Goal: Task Accomplishment & Management: Manage account settings

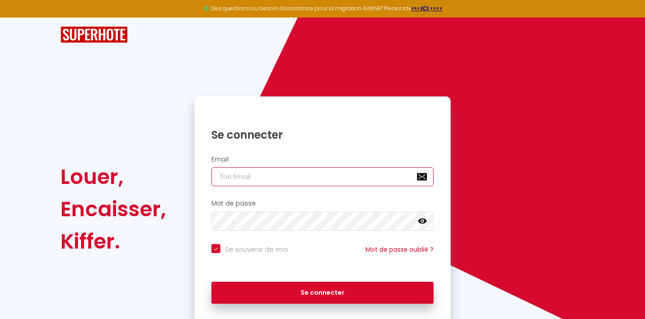
type input "[EMAIL_ADDRESS][DOMAIN_NAME]"
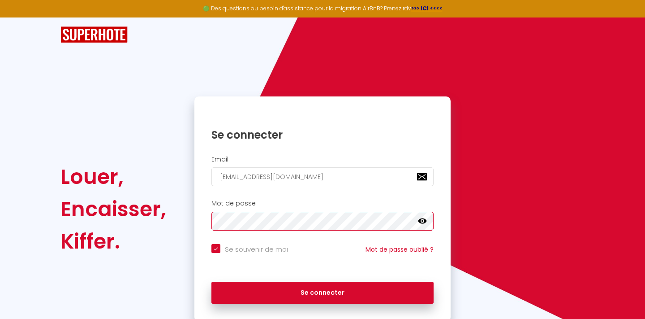
click at [323, 291] on button "Se connecter" at bounding box center [323, 292] width 222 height 22
checkbox input "true"
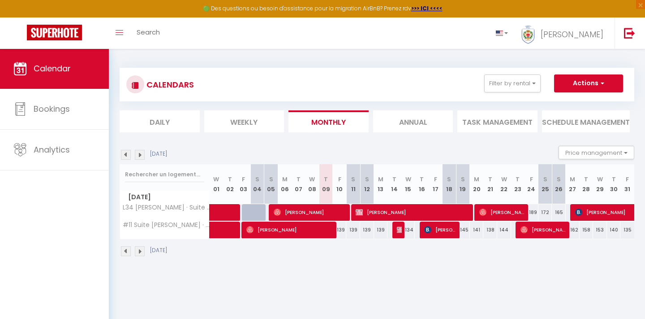
click at [309, 229] on span "[PERSON_NAME]" at bounding box center [290, 229] width 88 height 17
select select "OK"
select select "0"
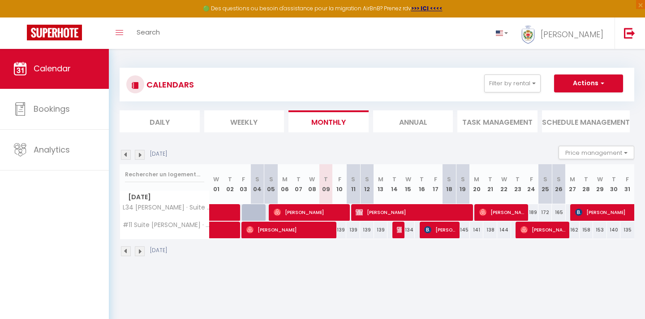
select select "1"
select select
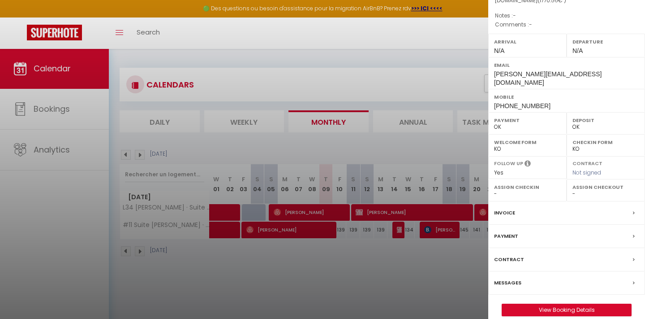
scroll to position [105, 0]
click at [539, 304] on link "View Booking Details" at bounding box center [566, 310] width 129 height 12
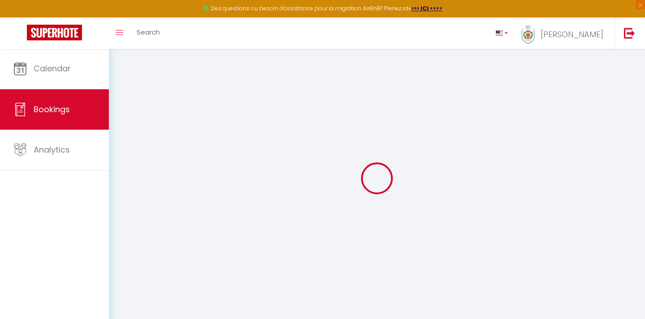
select select
checkbox input "false"
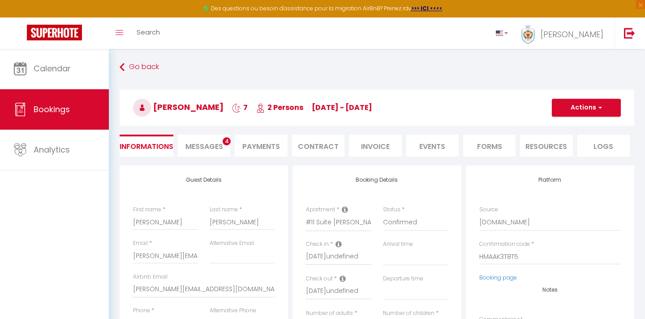
select select
checkbox input "false"
type input "110"
type input "90.06"
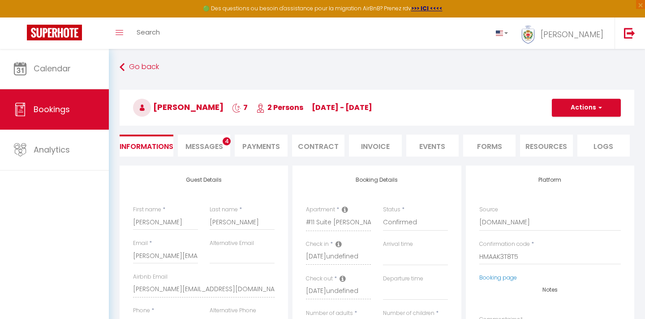
select select
checkbox input "false"
select select
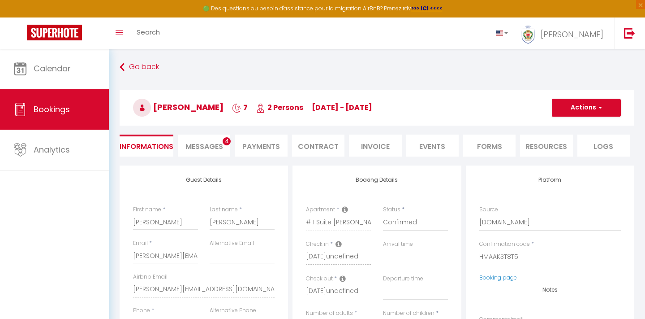
click at [230, 145] on li "Messages 4" at bounding box center [204, 145] width 52 height 22
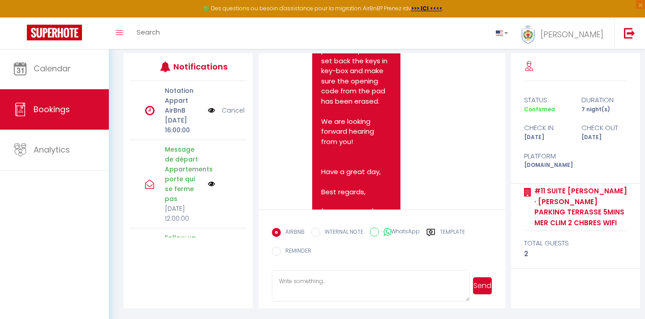
scroll to position [111, 0]
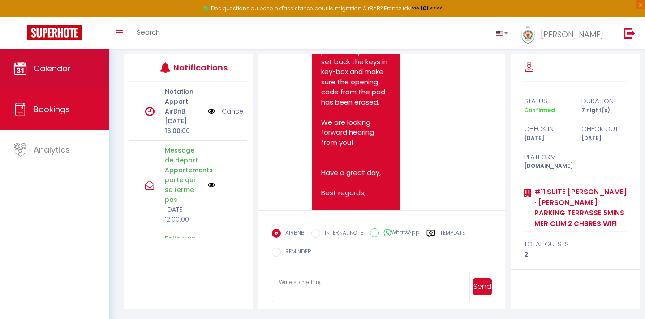
click at [68, 73] on span "Calendar" at bounding box center [52, 68] width 37 height 11
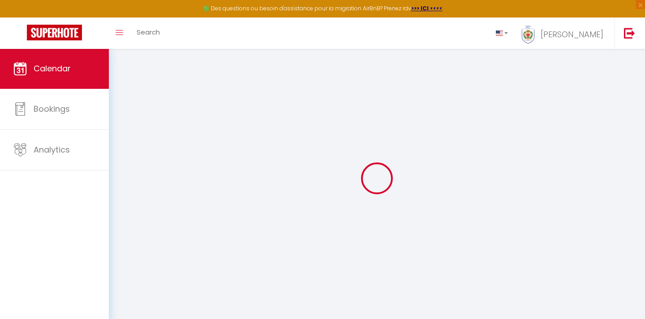
select select
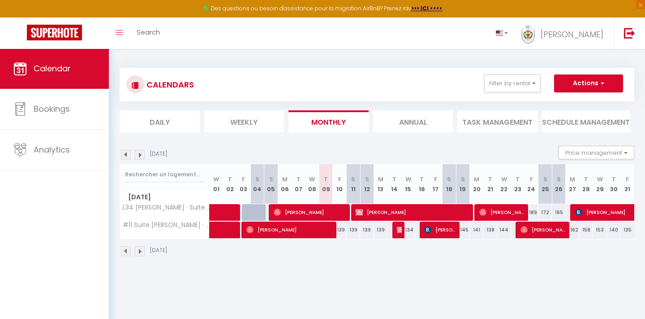
click at [345, 207] on span "[PERSON_NAME]" at bounding box center [311, 211] width 74 height 17
select select "OK"
select select "0"
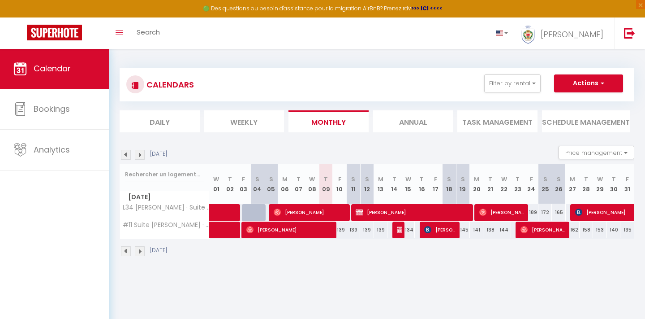
select select "1"
select select
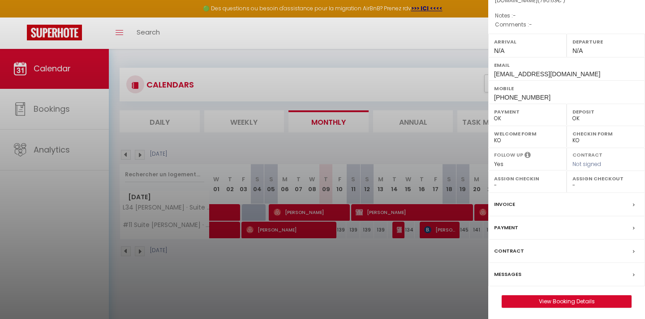
scroll to position [105, 0]
click at [517, 299] on link "View Booking Details" at bounding box center [566, 302] width 129 height 12
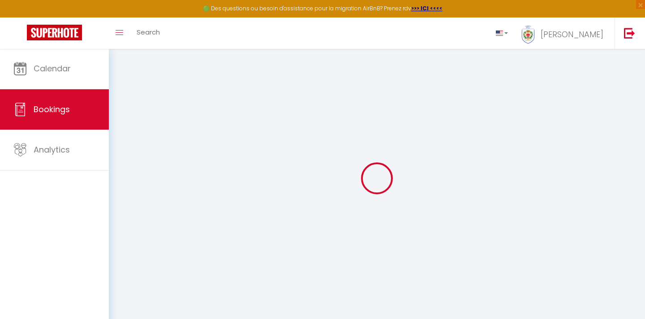
select select
checkbox input "false"
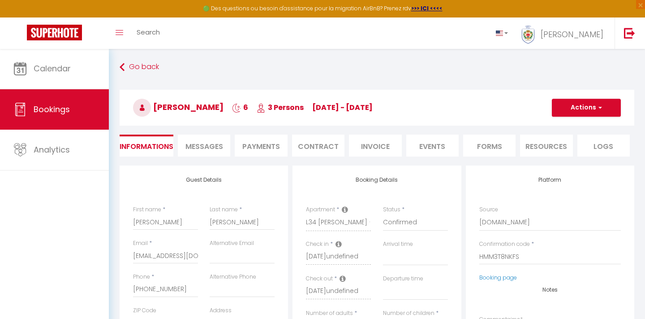
select select
checkbox input "false"
select select
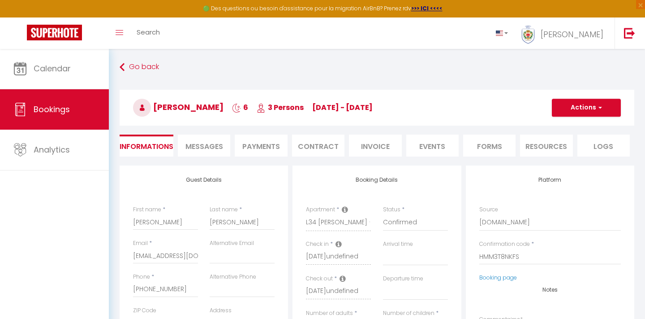
type input "99"
type input "34.63"
select select
checkbox input "false"
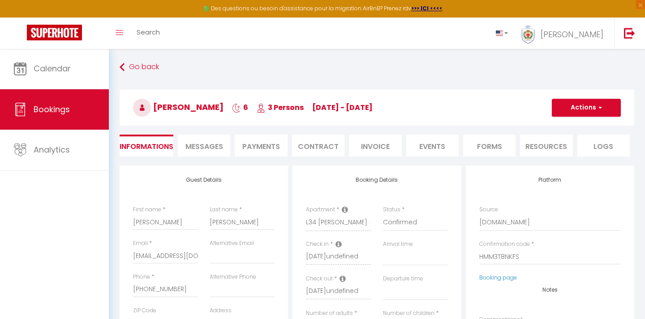
select select
checkbox input "false"
select select
click at [210, 144] on span "Messages" at bounding box center [205, 146] width 38 height 10
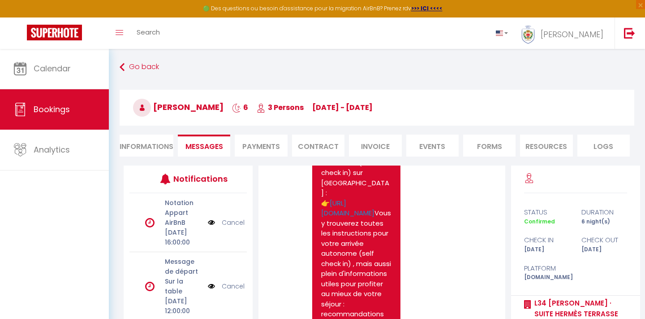
scroll to position [1477, 0]
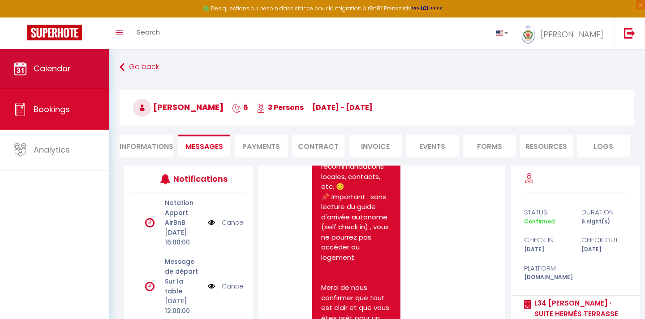
click at [37, 57] on link "Calendar" at bounding box center [54, 68] width 109 height 40
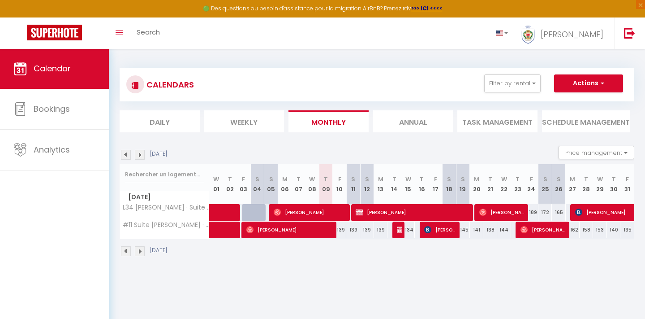
click at [142, 154] on img at bounding box center [140, 155] width 10 height 10
